Goal: Complete application form: Complete application form

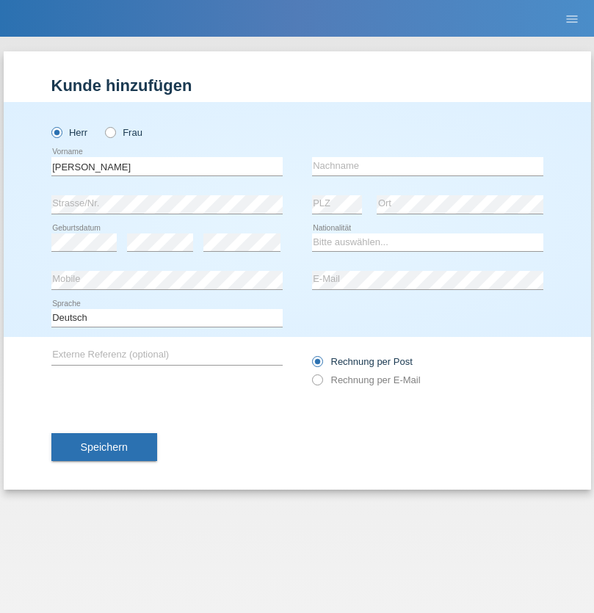
type input "[PERSON_NAME]"
click at [427, 166] on input "text" at bounding box center [427, 166] width 231 height 18
type input "Freund"
select select "CH"
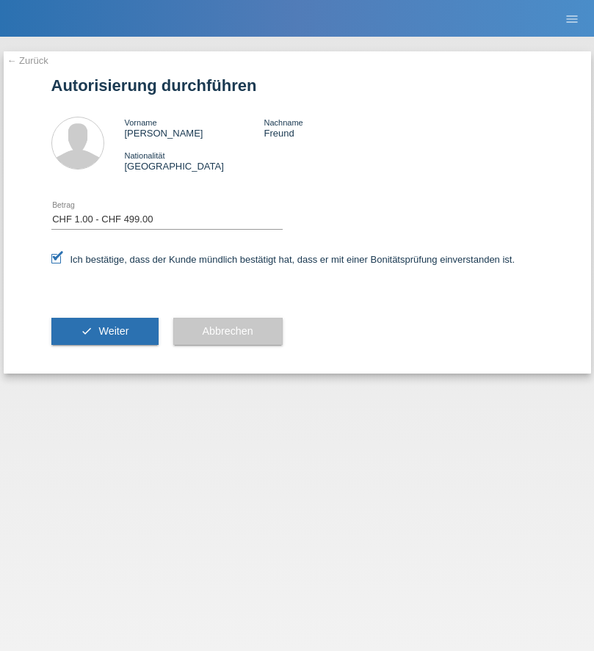
select select "1"
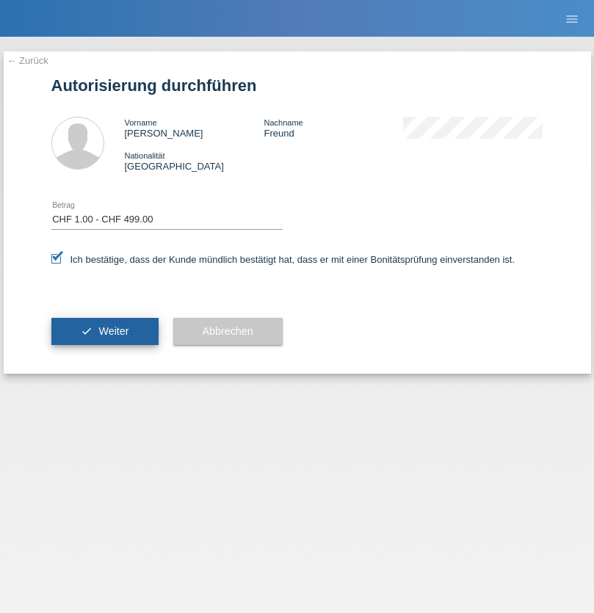
click at [104, 331] on span "Weiter" at bounding box center [113, 331] width 30 height 12
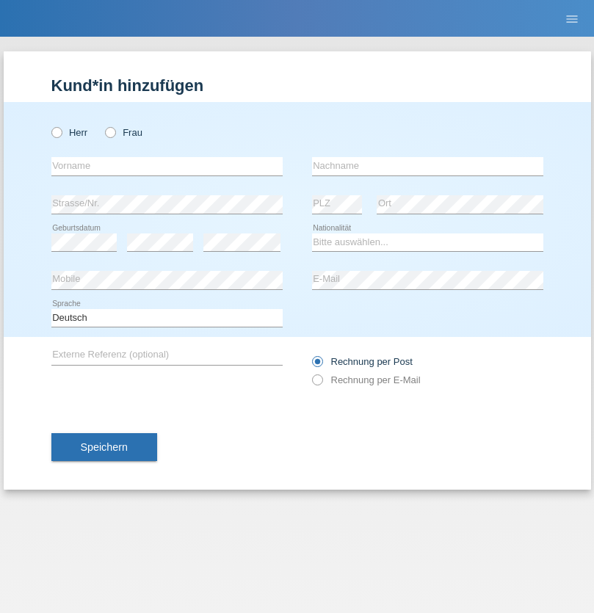
radio input "true"
click at [167, 166] on input "text" at bounding box center [166, 166] width 231 height 18
type input "[PERSON_NAME]"
click at [427, 166] on input "text" at bounding box center [427, 166] width 231 height 18
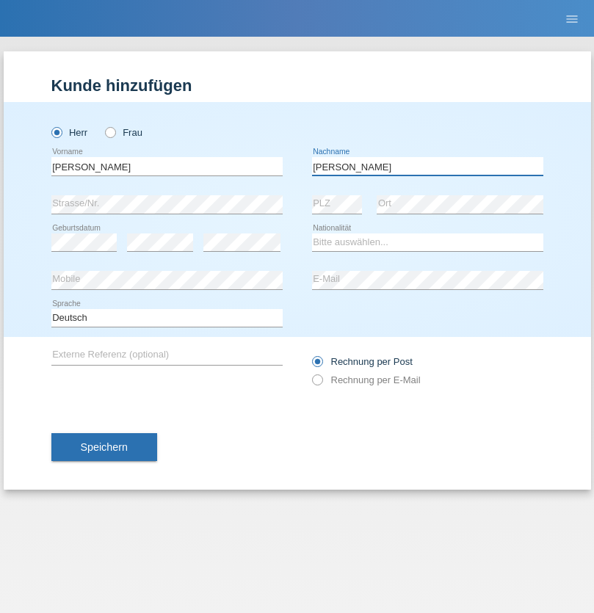
type input "[PERSON_NAME]"
select select "CH"
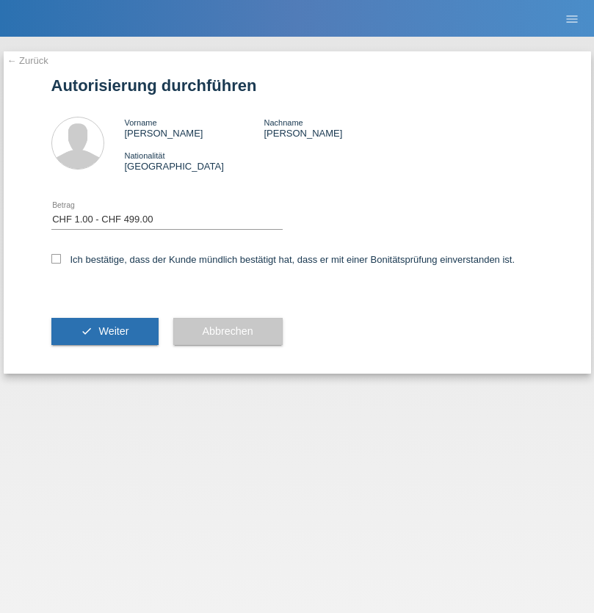
select select "1"
checkbox input "true"
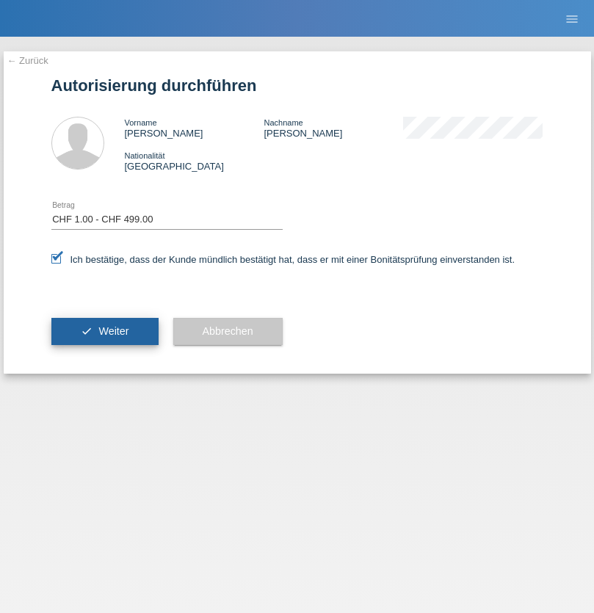
click at [104, 331] on span "Weiter" at bounding box center [113, 331] width 30 height 12
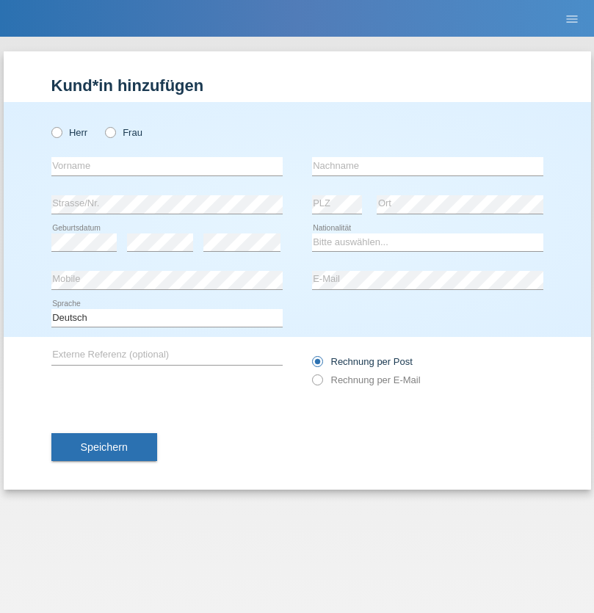
radio input "true"
click at [167, 166] on input "text" at bounding box center [166, 166] width 231 height 18
type input "[PERSON_NAME]"
click at [427, 166] on input "text" at bounding box center [427, 166] width 231 height 18
type input "Bezzola"
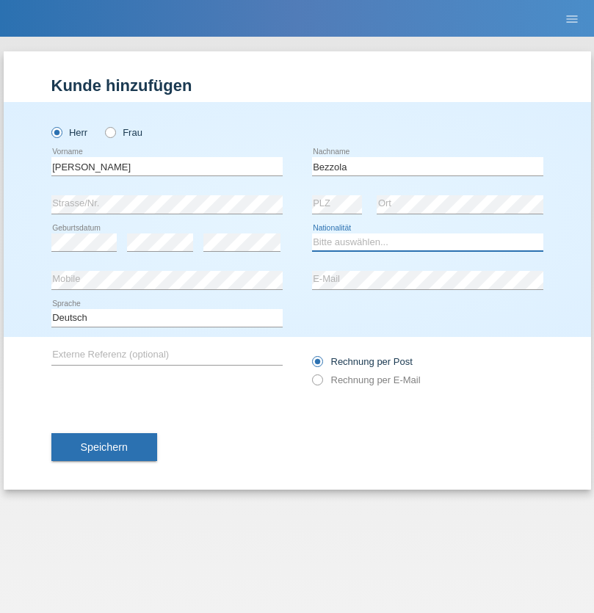
select select "CH"
